Goal: Complete application form

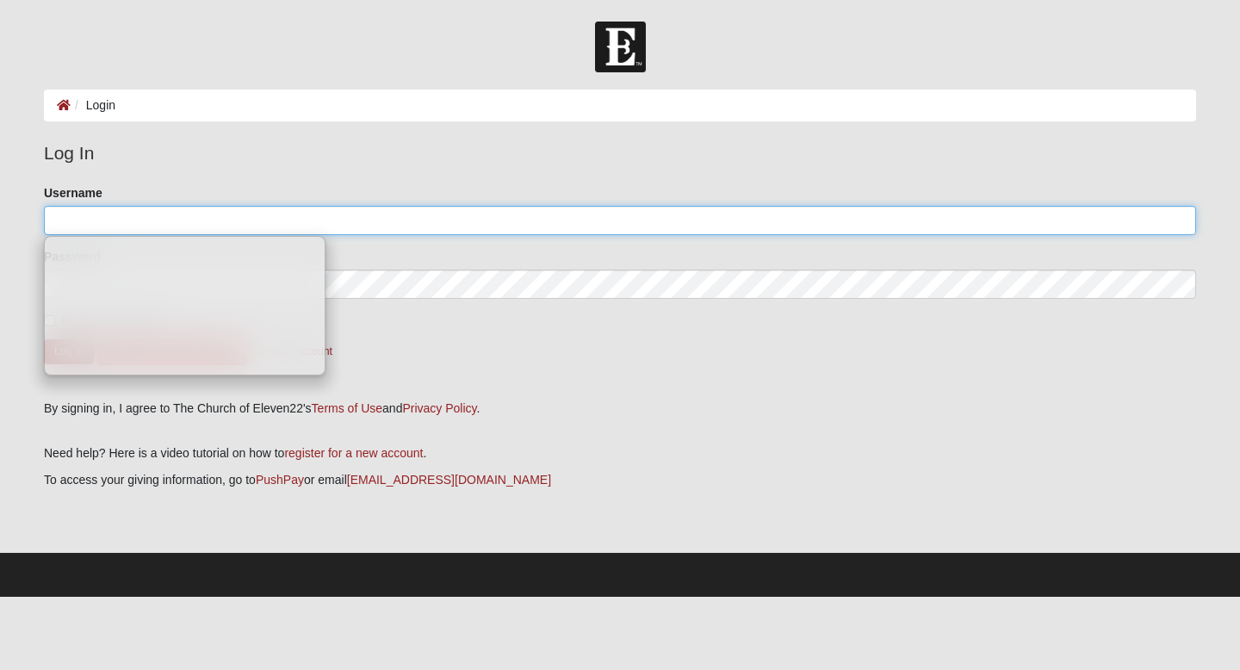
type input "[PERSON_NAME][EMAIL_ADDRESS][PERSON_NAME][DOMAIN_NAME]"
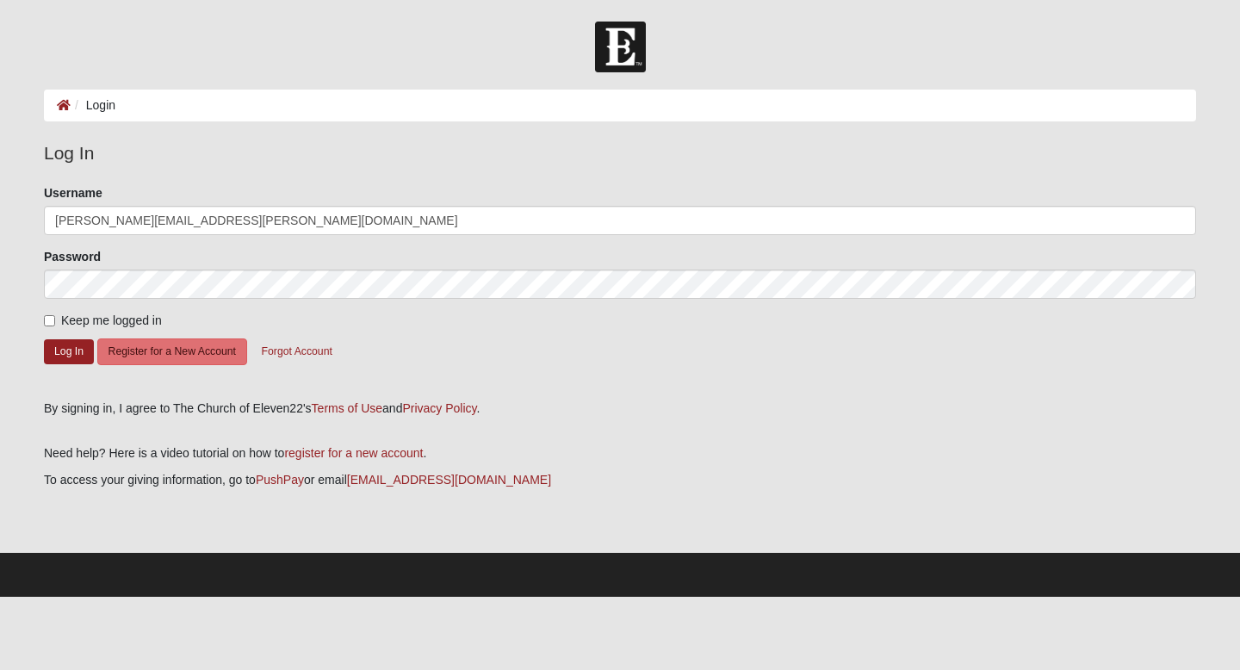
click at [52, 328] on label "Keep me logged in" at bounding box center [103, 321] width 118 height 18
click at [52, 326] on input "Keep me logged in" at bounding box center [49, 320] width 11 height 11
checkbox input "true"
click at [71, 357] on button "Log In" at bounding box center [69, 351] width 50 height 25
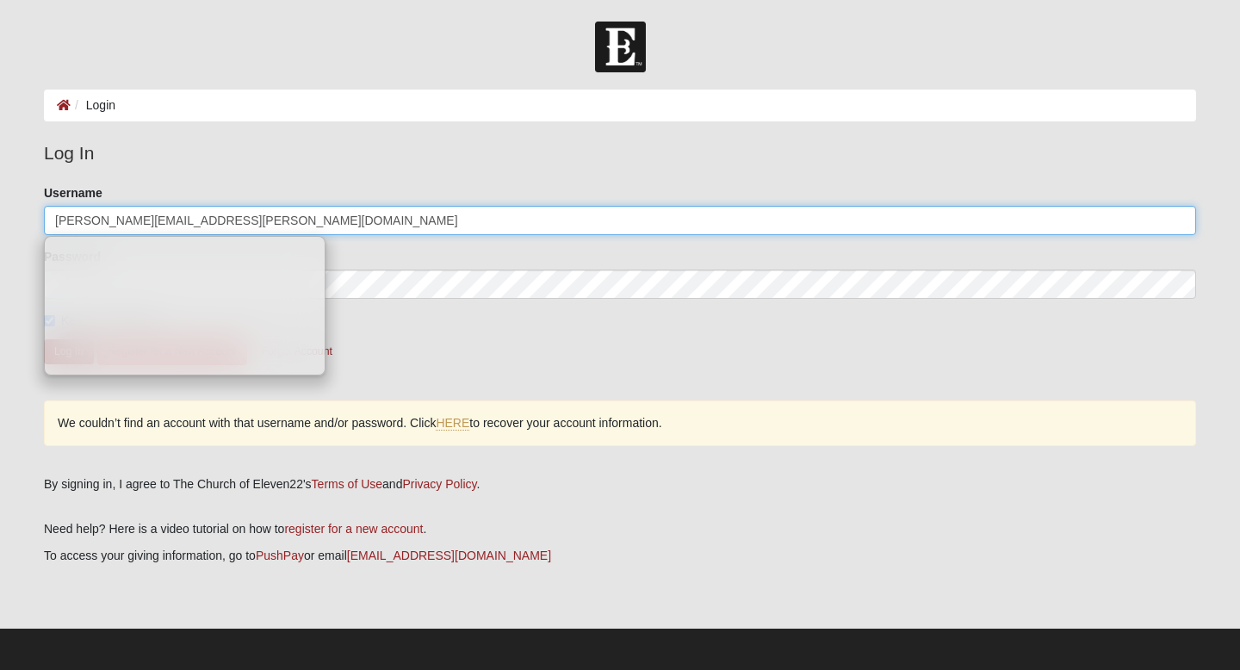
drag, startPoint x: 284, startPoint y: 234, endPoint x: 85, endPoint y: 234, distance: 199.0
click at [85, 234] on form "Please correct the following: Username aleisha.ayala@icloud.com Password Keep m…" at bounding box center [620, 286] width 1152 height 204
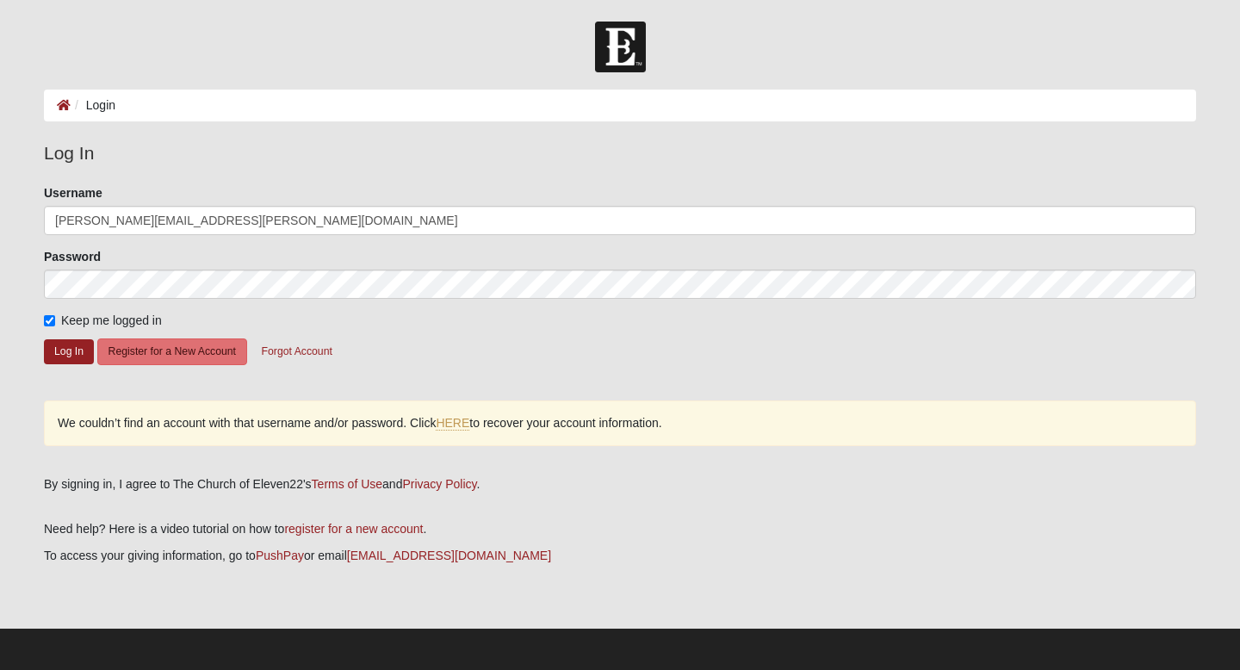
click at [188, 235] on form "Please correct the following: Username aleisha.ayala@icloud.com Password Keep m…" at bounding box center [620, 286] width 1152 height 204
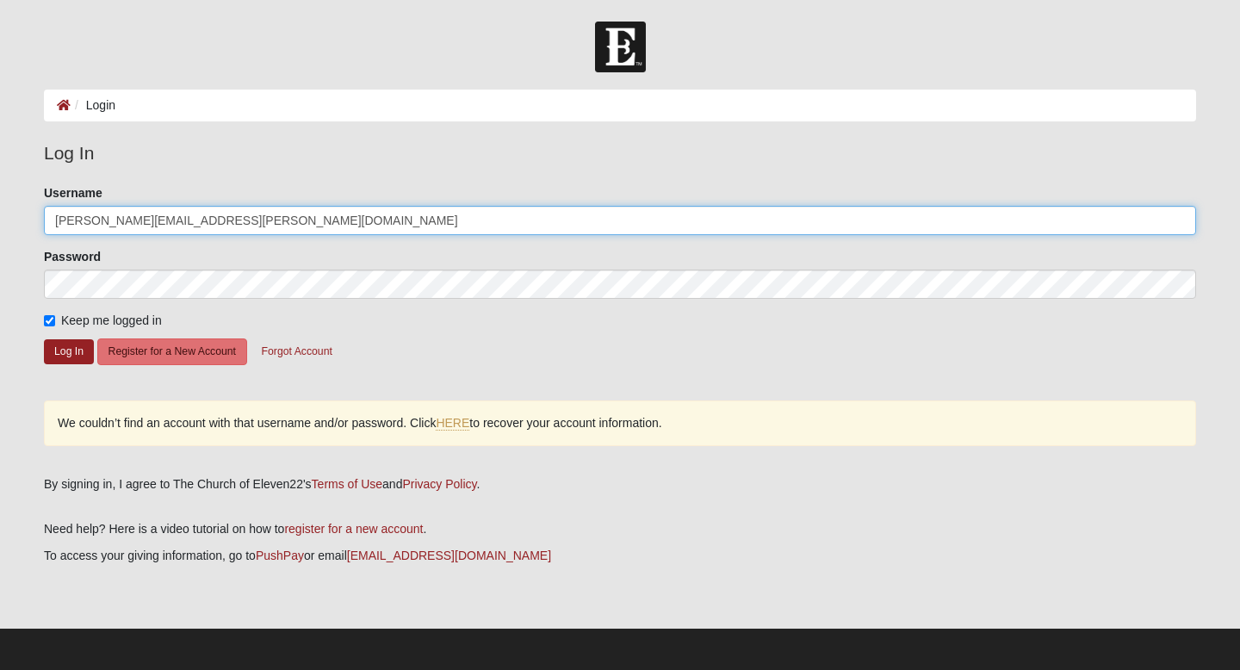
click at [219, 218] on input "[PERSON_NAME][EMAIL_ADDRESS][PERSON_NAME][DOMAIN_NAME]" at bounding box center [620, 220] width 1152 height 29
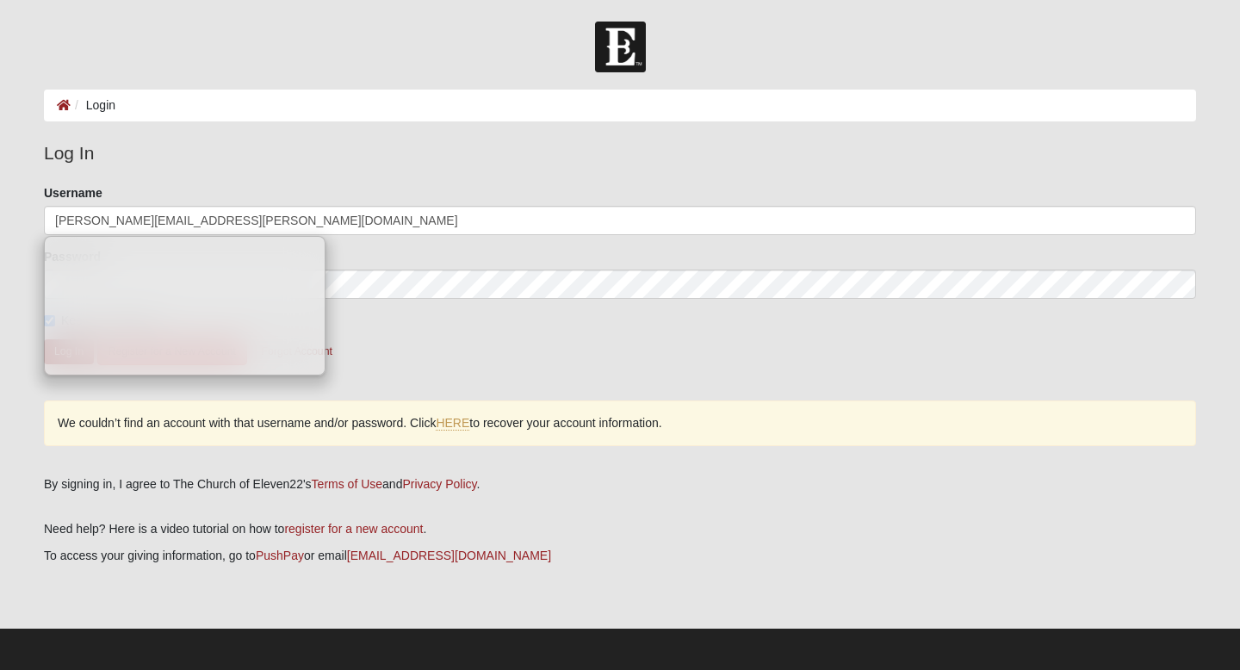
click at [111, 101] on li "Login" at bounding box center [93, 105] width 45 height 18
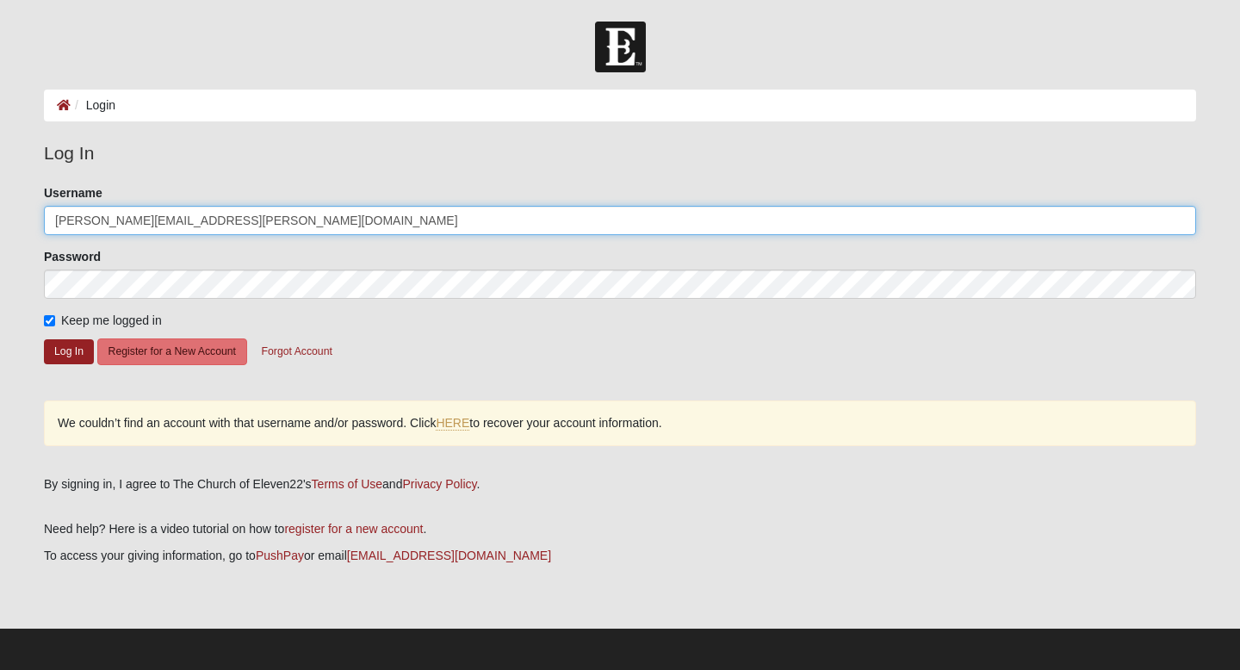
click at [239, 212] on input "[PERSON_NAME][EMAIL_ADDRESS][PERSON_NAME][DOMAIN_NAME]" at bounding box center [620, 220] width 1152 height 29
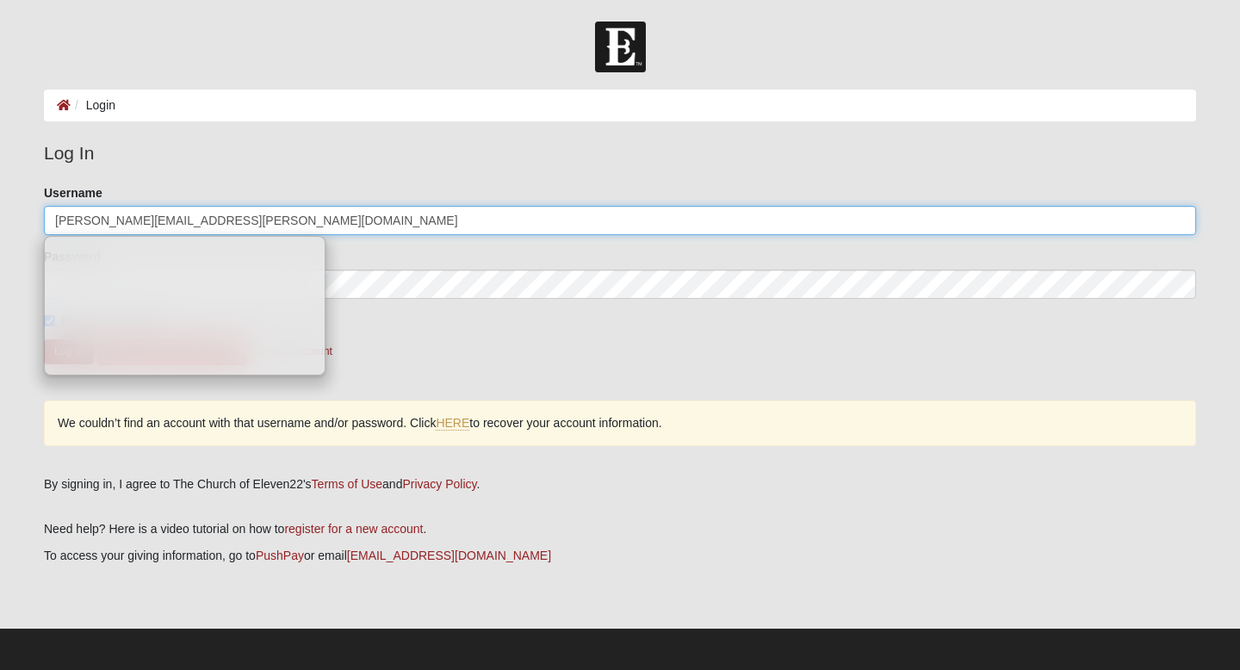
click at [173, 230] on input "[PERSON_NAME][EMAIL_ADDRESS][PERSON_NAME][DOMAIN_NAME]" at bounding box center [620, 220] width 1152 height 29
type input "[PERSON_NAME][EMAIL_ADDRESS][PERSON_NAME][DOMAIN_NAME]"
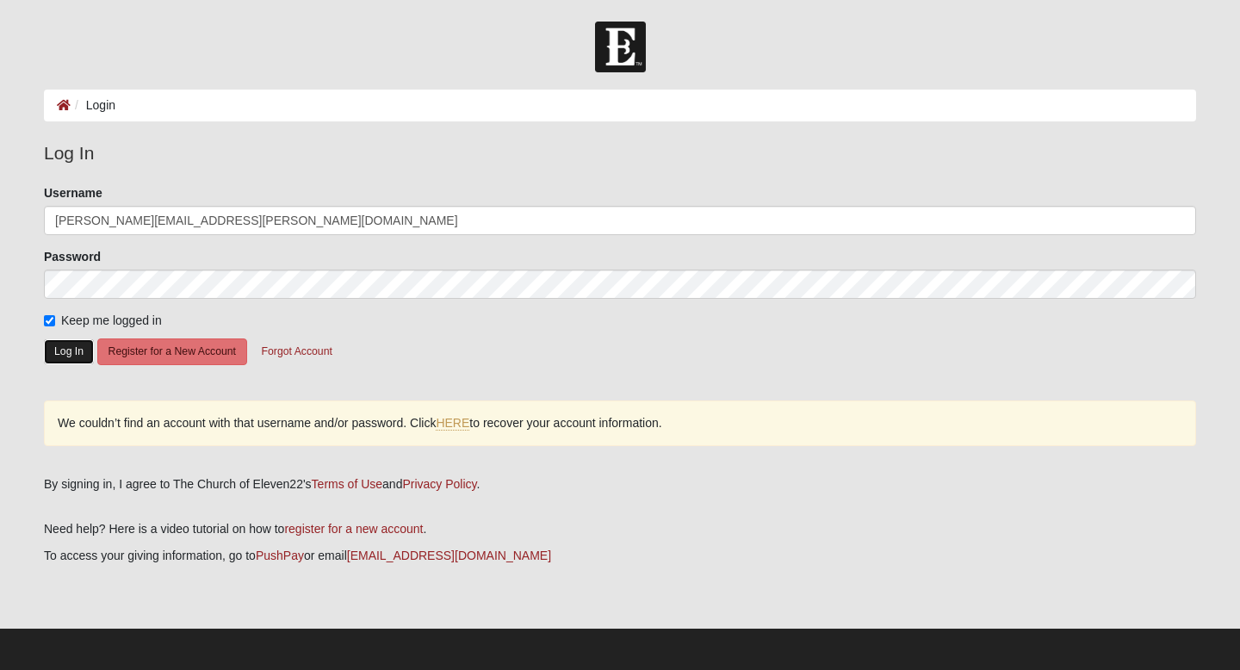
click at [78, 346] on button "Log In" at bounding box center [69, 351] width 50 height 25
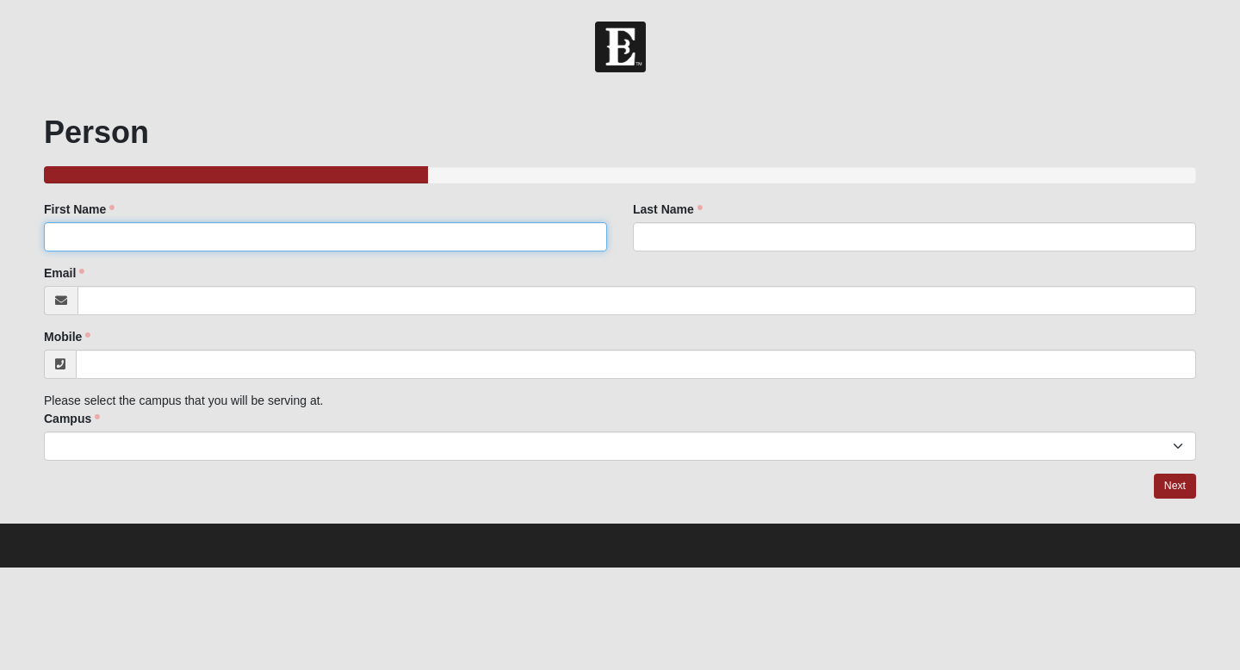
click at [127, 236] on input "First Name" at bounding box center [325, 236] width 563 height 29
type input "[PERSON_NAME]"
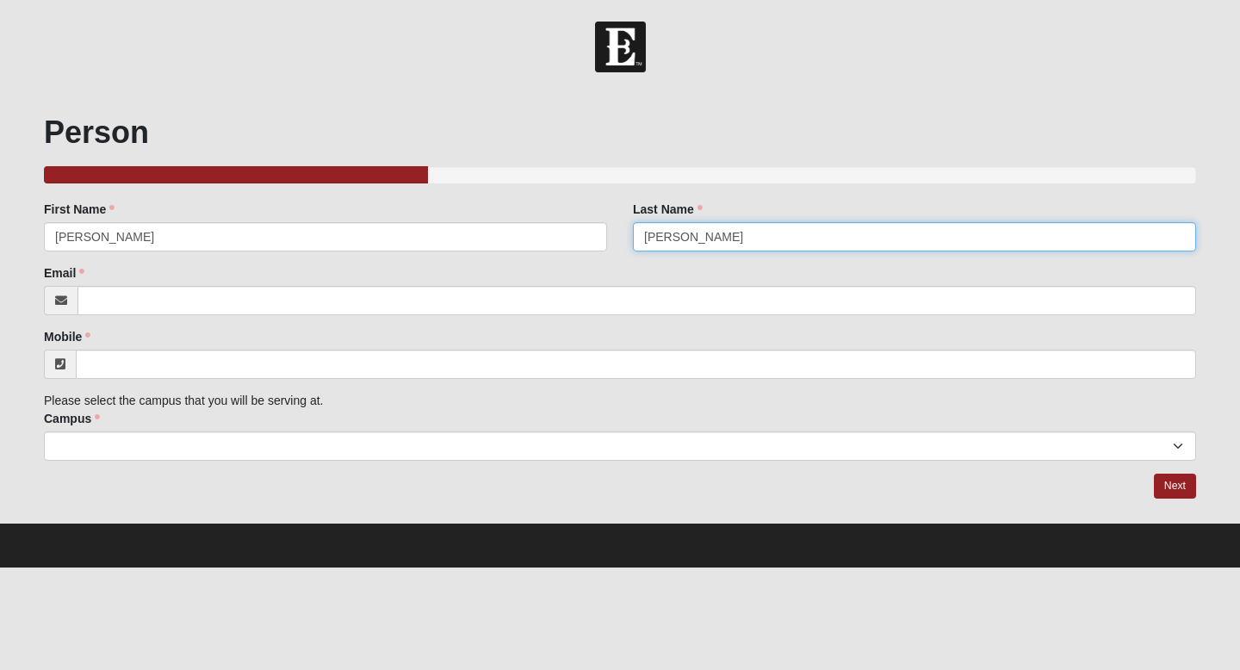
type input "[PERSON_NAME]"
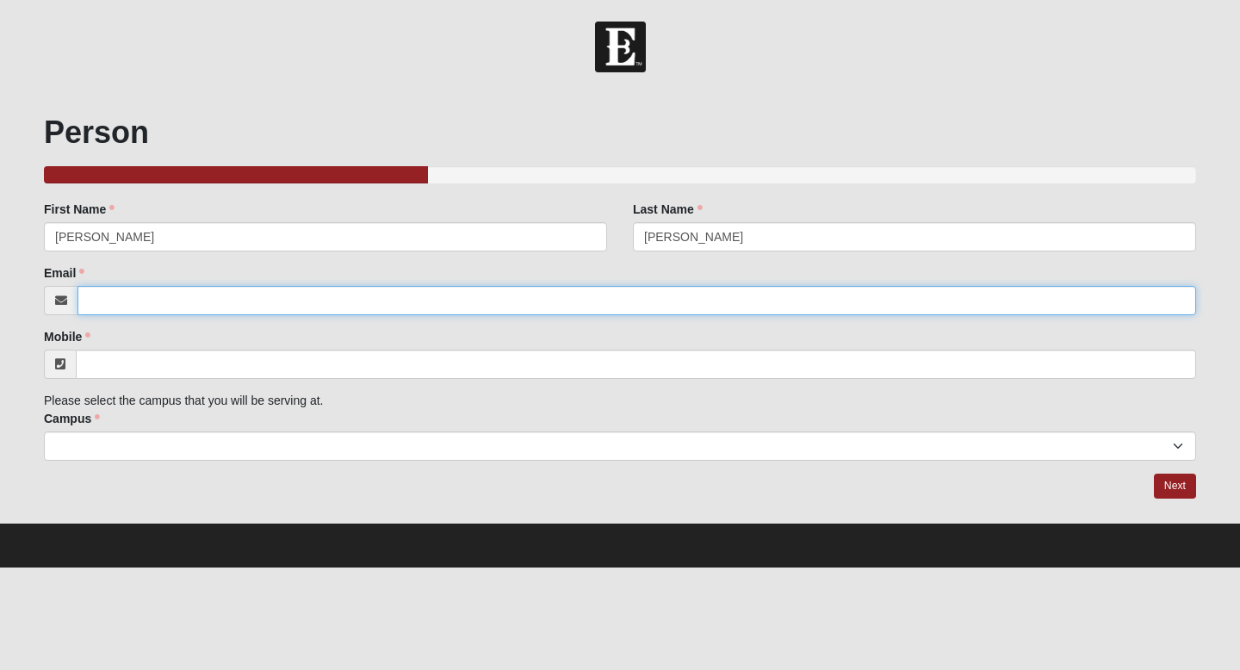
click at [137, 306] on input "Email" at bounding box center [637, 300] width 1119 height 29
type input "[PERSON_NAME][EMAIL_ADDRESS][PERSON_NAME][DOMAIN_NAME]"
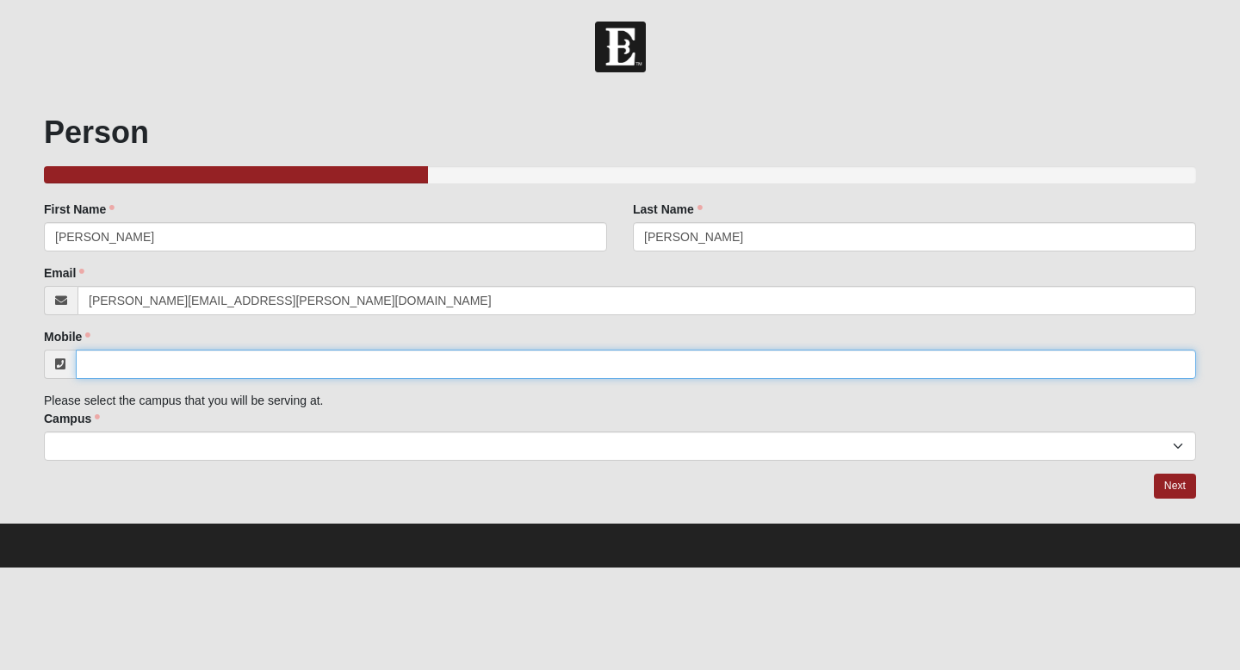
click at [121, 372] on input "Mobile" at bounding box center [636, 364] width 1120 height 29
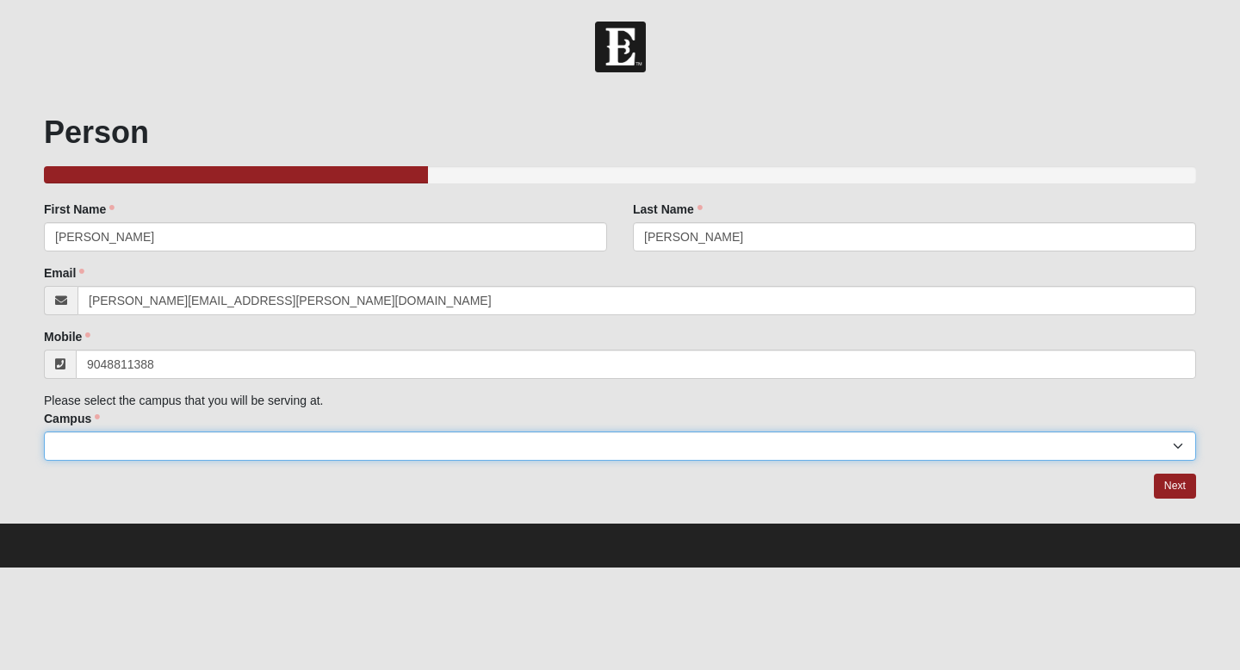
type input "[PHONE_NUMBER]"
click at [145, 443] on select "Arlington Baymeadows Eleven22 Online [PERSON_NAME][GEOGRAPHIC_DATA] Jesup [GEOG…" at bounding box center [620, 445] width 1152 height 29
select select "15"
click at [44, 431] on select "Arlington Baymeadows Eleven22 Online [PERSON_NAME][GEOGRAPHIC_DATA] Jesup [GEOG…" at bounding box center [620, 445] width 1152 height 29
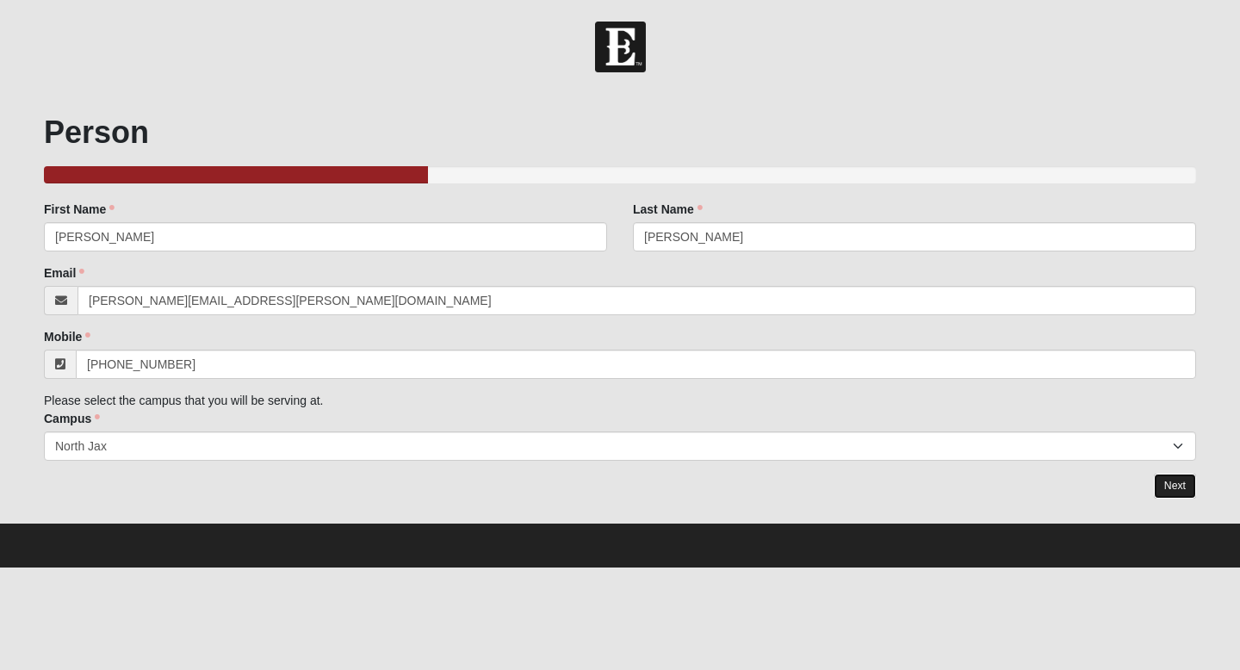
click at [1176, 486] on link "Next" at bounding box center [1175, 486] width 42 height 25
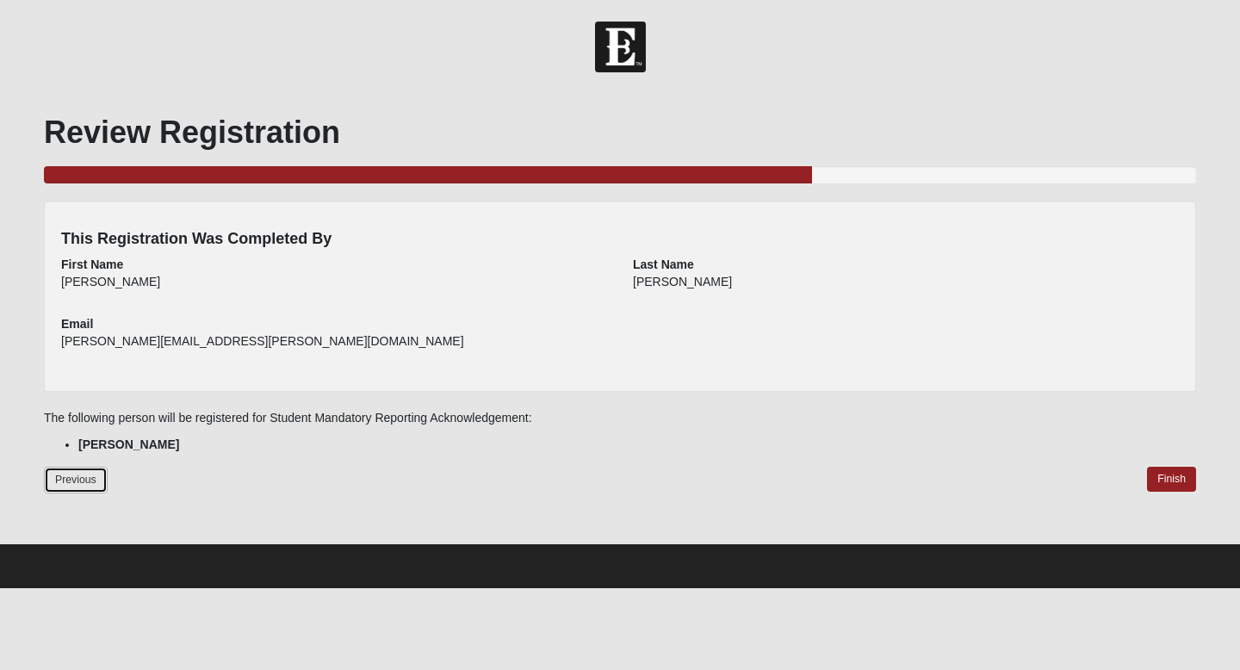
click at [96, 478] on link "Previous" at bounding box center [76, 480] width 64 height 27
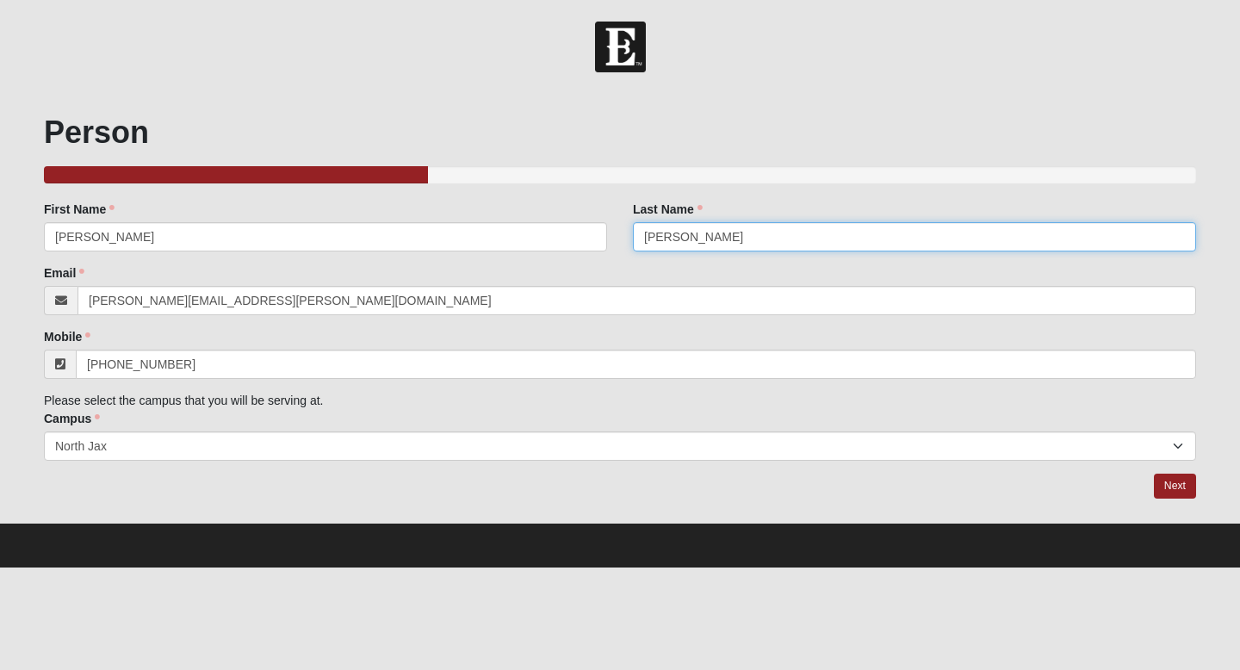
drag, startPoint x: 771, startPoint y: 237, endPoint x: 676, endPoint y: 234, distance: 94.8
click at [676, 234] on input "[PERSON_NAME]" at bounding box center [914, 236] width 563 height 29
type input "[PERSON_NAME]"
click at [1178, 489] on link "Next" at bounding box center [1175, 486] width 42 height 25
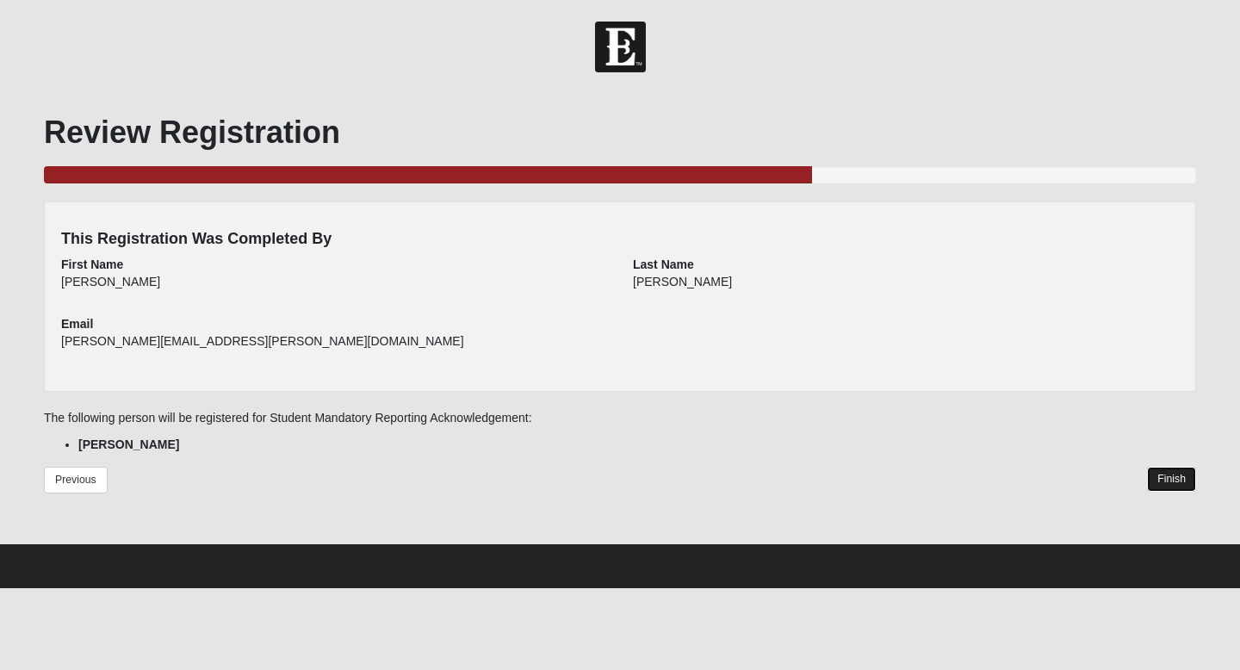
click at [1169, 478] on link "Finish" at bounding box center [1171, 479] width 49 height 25
